Goal: Task Accomplishment & Management: Manage account settings

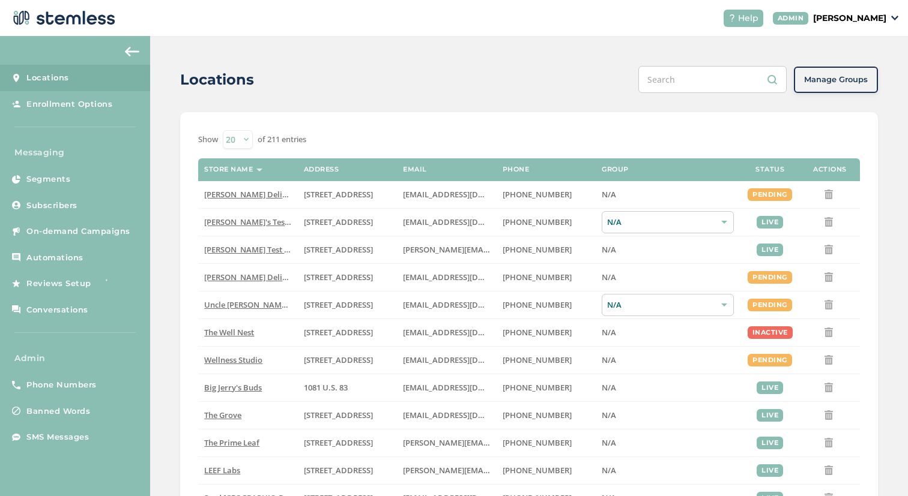
click at [858, 21] on p "[PERSON_NAME]" at bounding box center [849, 18] width 73 height 13
click at [839, 82] on span "Impersonate" at bounding box center [855, 86] width 59 height 12
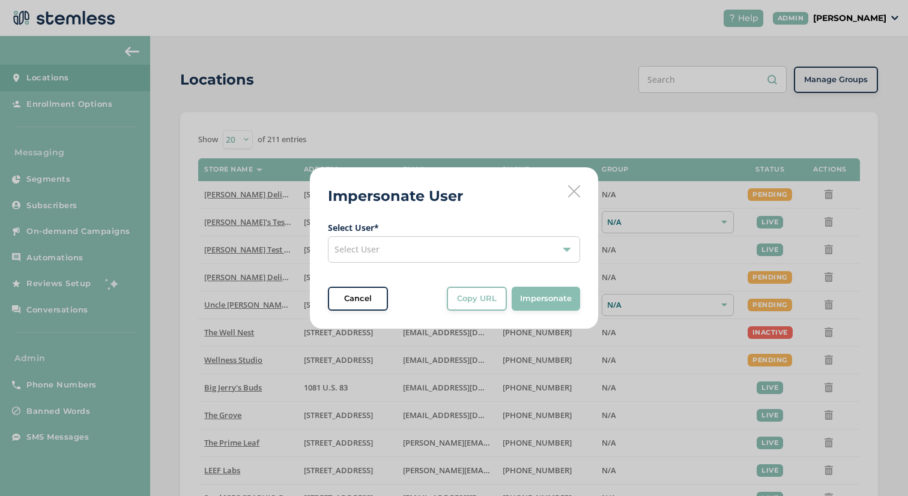
drag, startPoint x: 505, startPoint y: 253, endPoint x: 498, endPoint y: 253, distance: 7.2
click at [502, 253] on div "Select User" at bounding box center [454, 250] width 252 height 26
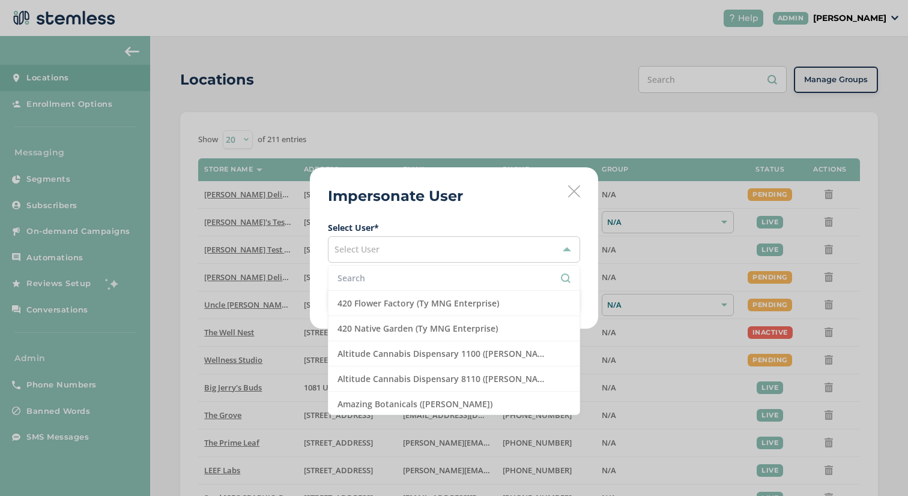
click at [456, 276] on input "text" at bounding box center [453, 278] width 233 height 13
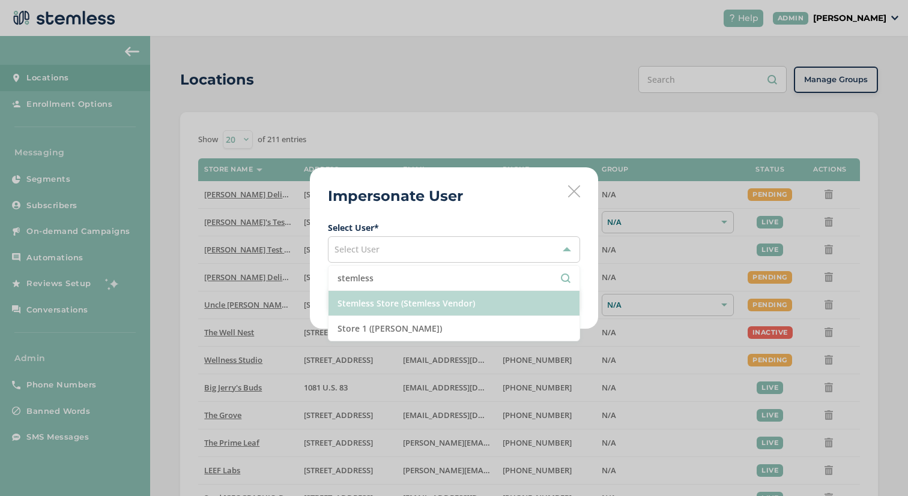
type input "stemless"
click at [481, 306] on li "Stemless Store (Stemless Vendor)" at bounding box center [453, 303] width 251 height 25
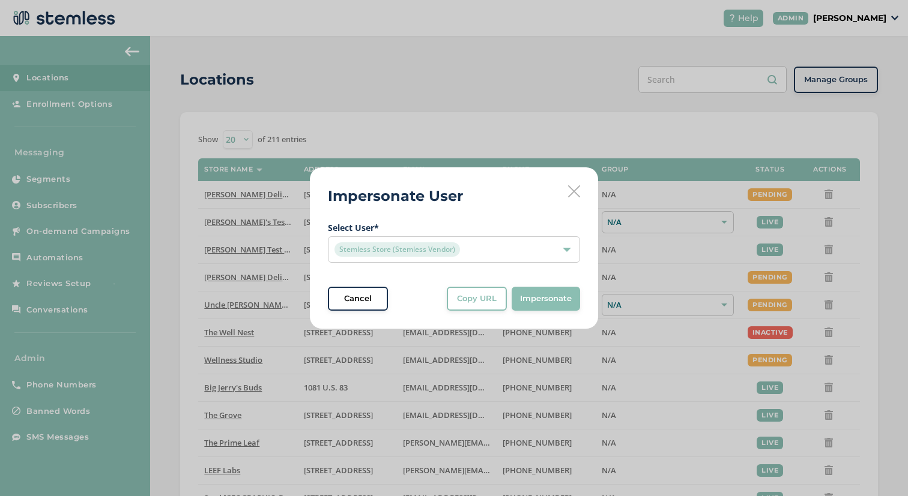
drag, startPoint x: 538, startPoint y: 301, endPoint x: 639, endPoint y: 386, distance: 131.2
click at [538, 301] on span "Impersonate" at bounding box center [546, 299] width 52 height 12
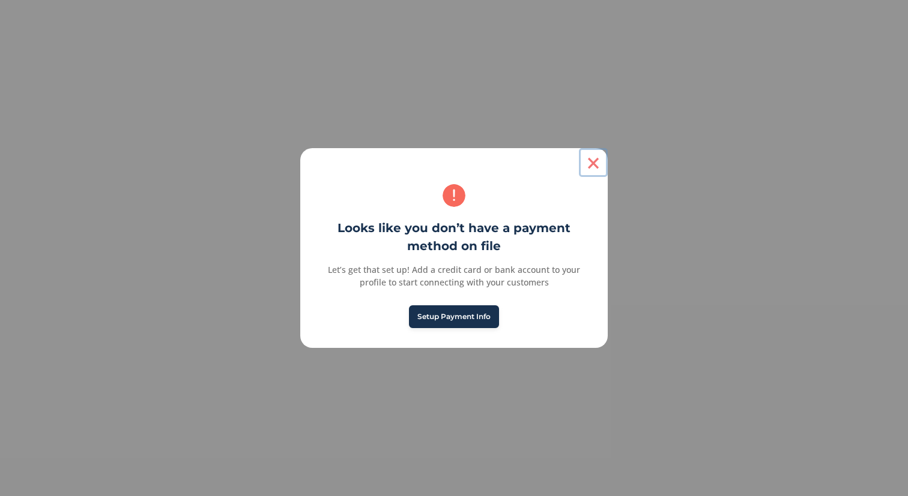
click at [589, 161] on button "×" at bounding box center [593, 162] width 29 height 29
